Goal: Task Accomplishment & Management: Complete application form

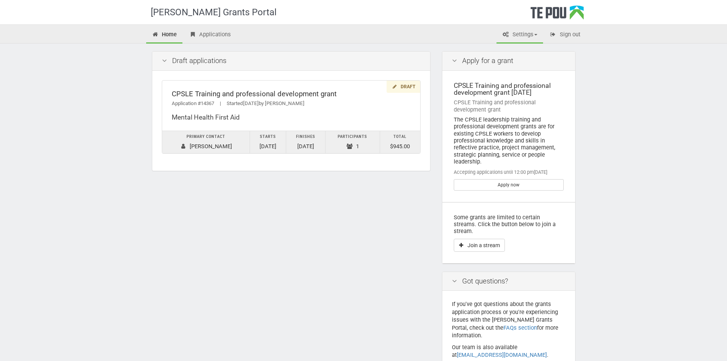
click at [510, 32] on link "Settings" at bounding box center [519, 35] width 47 height 17
click at [502, 53] on link "Profile" at bounding box center [513, 50] width 60 height 11
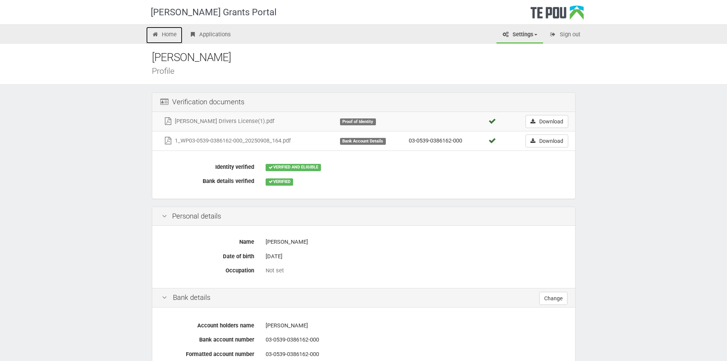
click at [169, 31] on link "Home" at bounding box center [164, 35] width 37 height 17
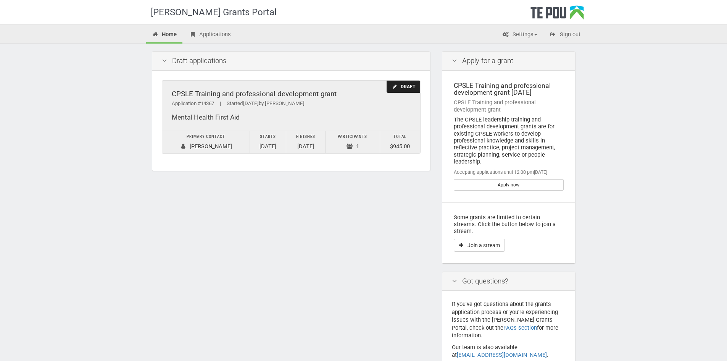
click at [318, 103] on div "Application #14367 | Started 22/09/2025 by Bella Pullon" at bounding box center [291, 104] width 239 height 8
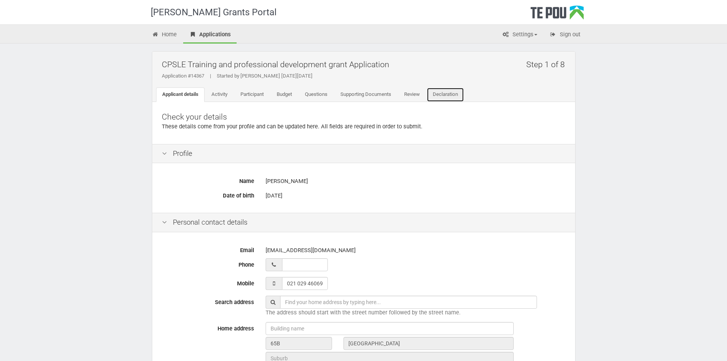
click at [449, 93] on link "Declaration" at bounding box center [445, 94] width 37 height 14
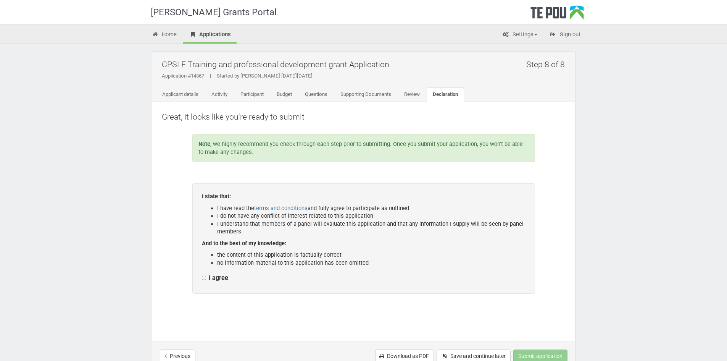
click at [219, 282] on div "I agree" at bounding box center [364, 279] width 324 height 10
click at [207, 279] on label "I agree" at bounding box center [215, 278] width 26 height 8
click at [202, 274] on input "I agree" at bounding box center [201, 274] width 0 height 0
checkbox input "true"
click at [538, 356] on button "Submit application" at bounding box center [540, 355] width 54 height 13
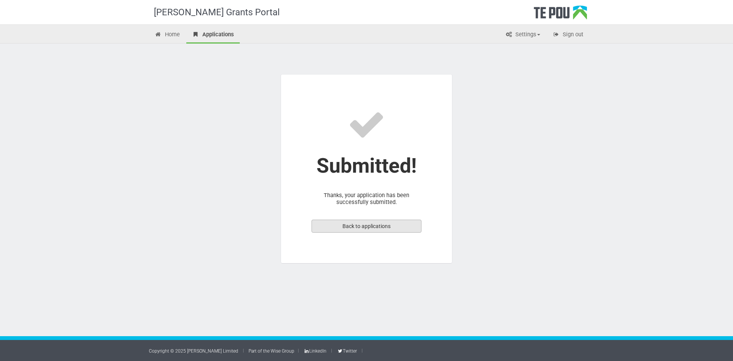
click at [405, 227] on link "Back to applications" at bounding box center [366, 225] width 110 height 13
